Goal: Answer question/provide support

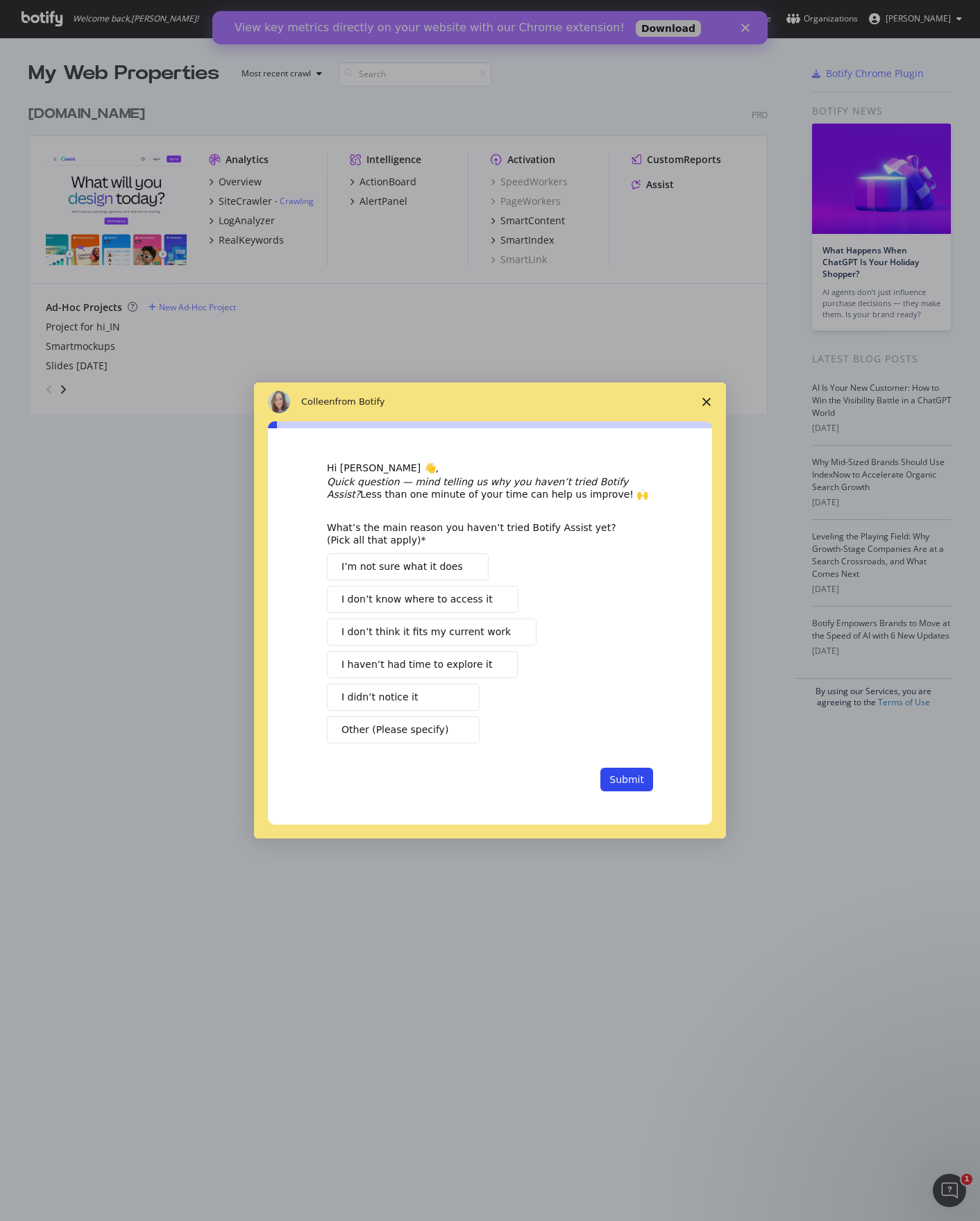
click at [709, 398] on icon "Close survey" at bounding box center [706, 401] width 8 height 8
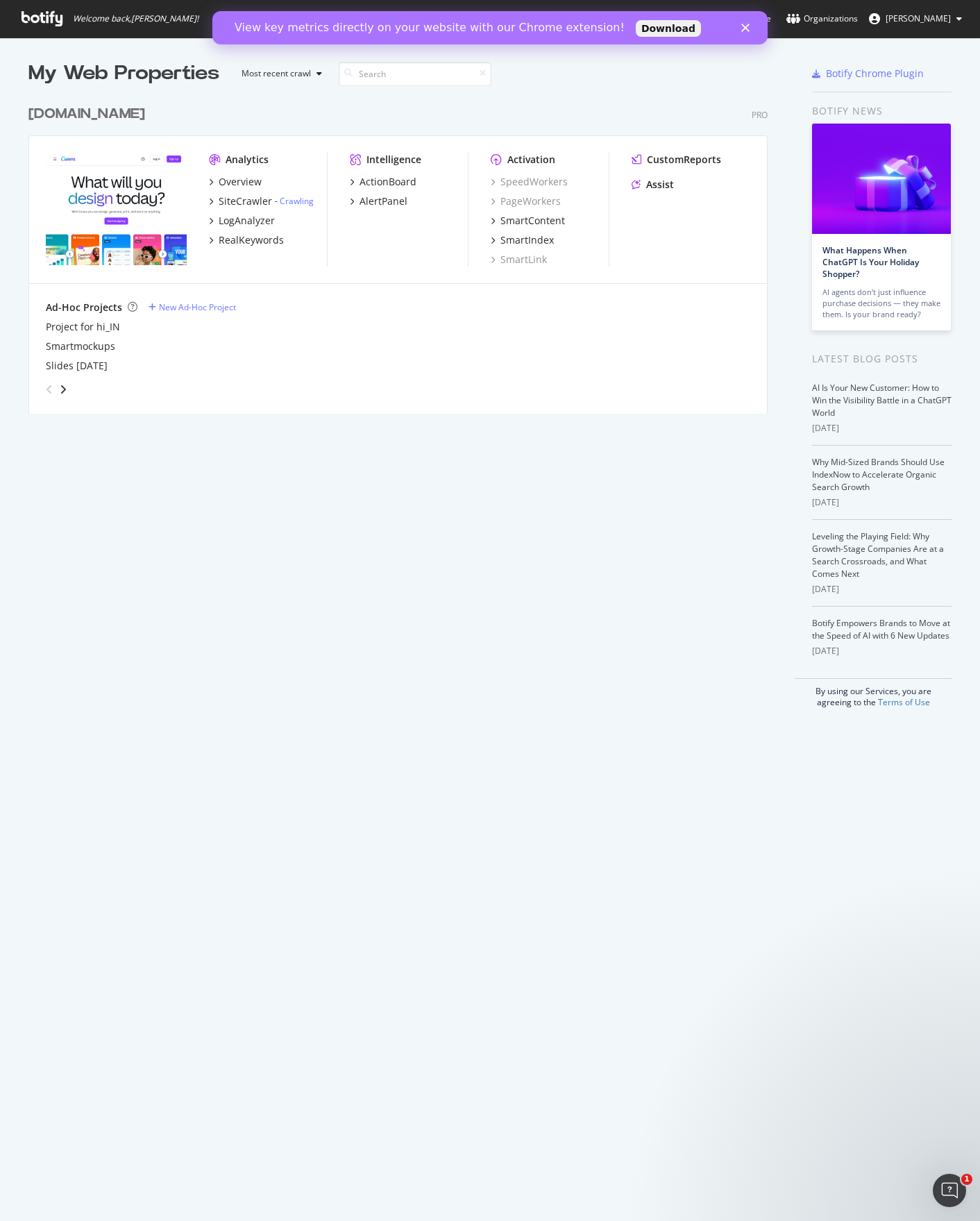
click at [65, 16] on span "Welcome back, [PERSON_NAME] !" at bounding box center [110, 19] width 199 height 38
click at [60, 17] on icon at bounding box center [42, 19] width 41 height 15
click at [755, 30] on div "View key metrics directly on your website with our Chrome extension! Download" at bounding box center [490, 28] width 555 height 23
click at [748, 26] on icon "Close" at bounding box center [745, 27] width 8 height 8
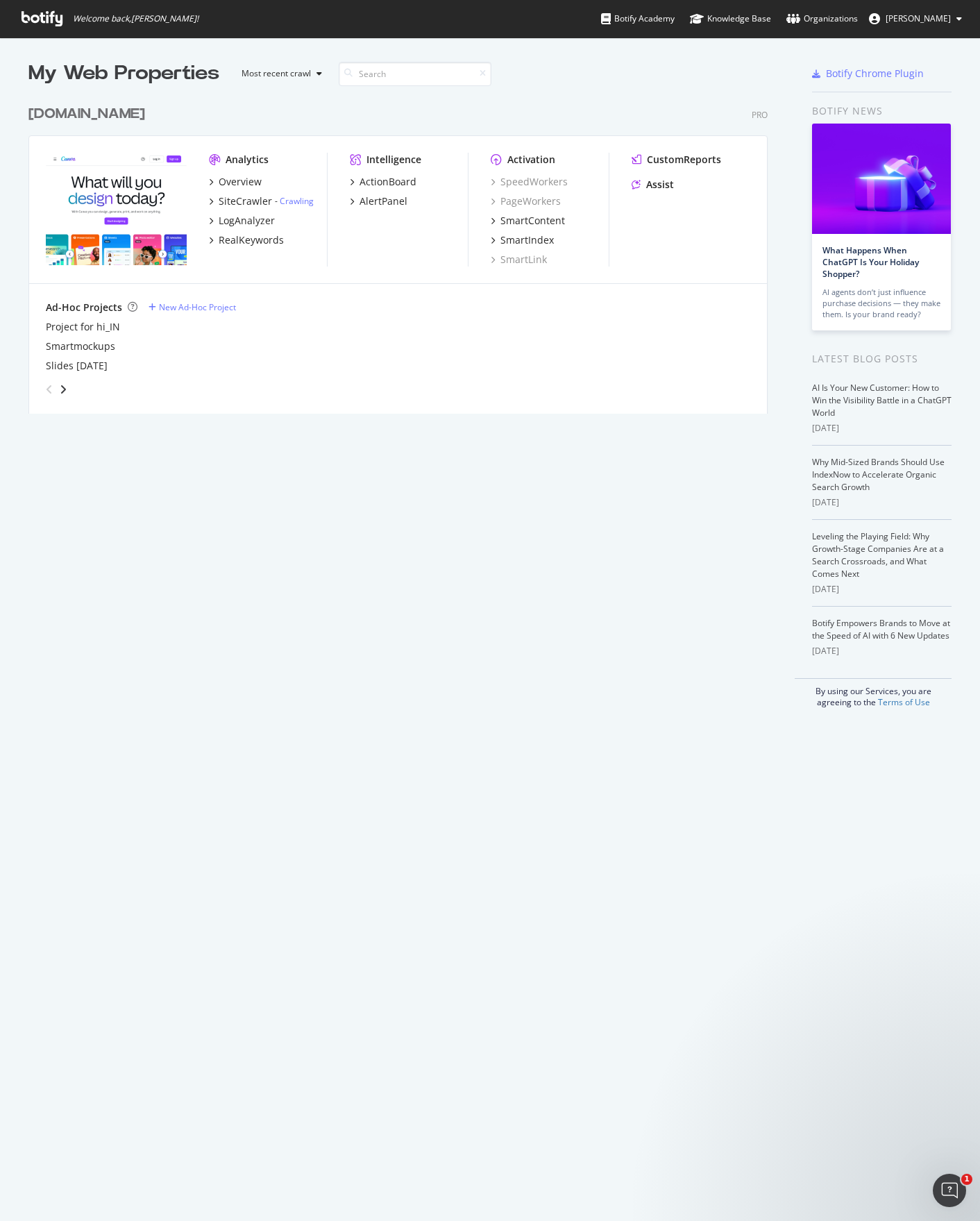
click at [948, 17] on span "[PERSON_NAME]" at bounding box center [918, 18] width 65 height 11
click at [647, 184] on div "Assist" at bounding box center [659, 184] width 27 height 14
